Goal: Task Accomplishment & Management: Manage account settings

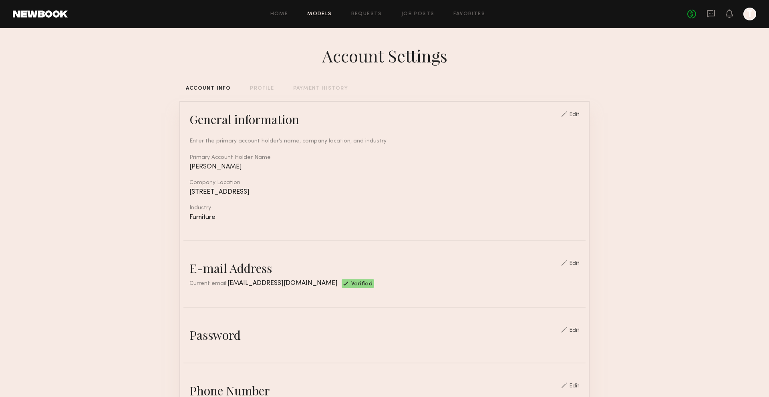
click at [324, 14] on link "Models" at bounding box center [319, 14] width 24 height 5
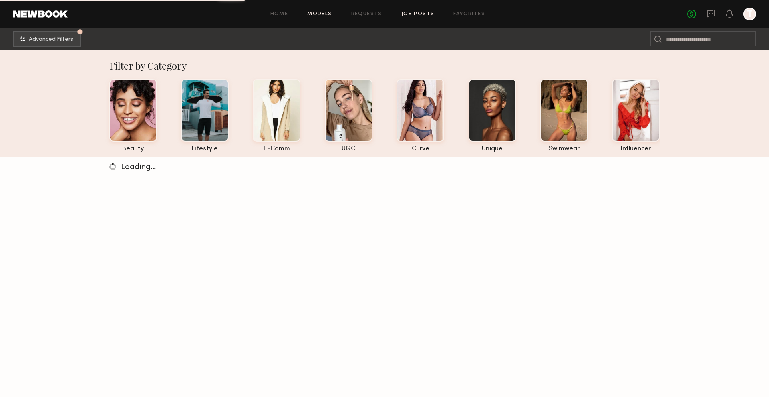
click at [409, 14] on link "Job Posts" at bounding box center [417, 14] width 33 height 5
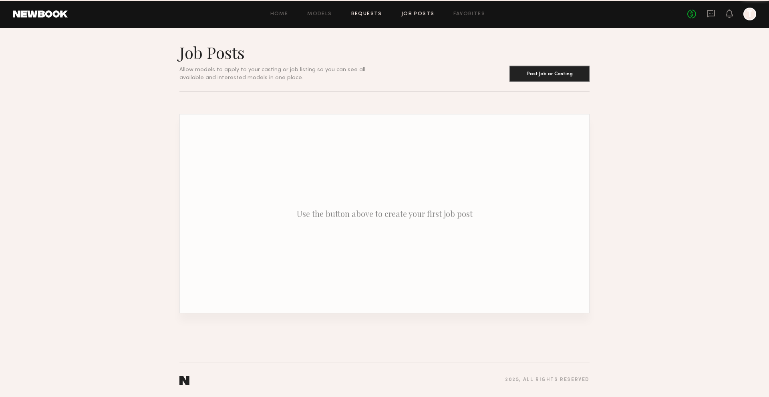
click at [368, 14] on link "Requests" at bounding box center [366, 14] width 31 height 5
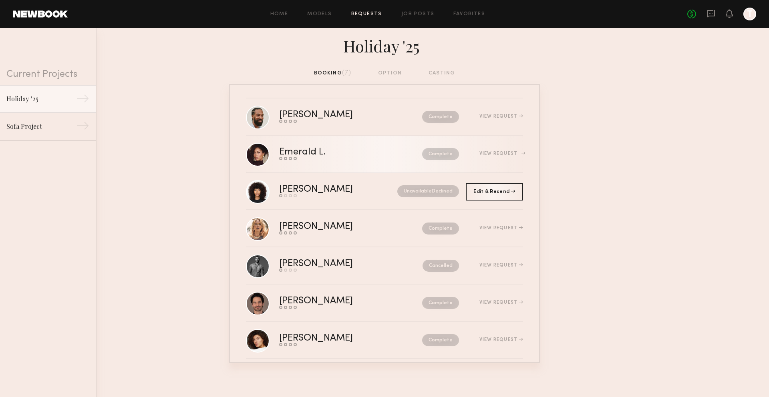
click at [507, 155] on div "View Request" at bounding box center [501, 153] width 44 height 5
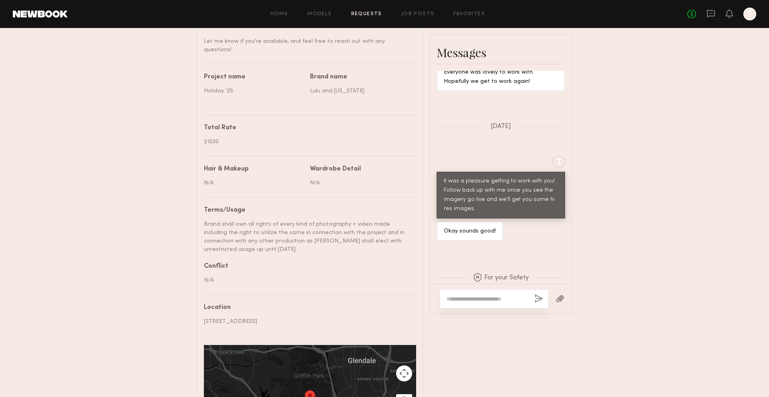
scroll to position [457, 0]
